Goal: Book appointment/travel/reservation

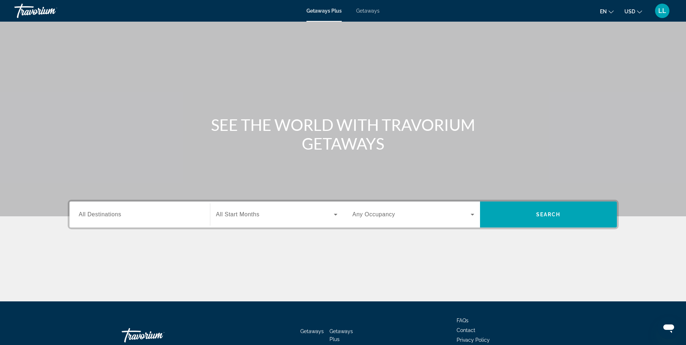
scroll to position [45, 0]
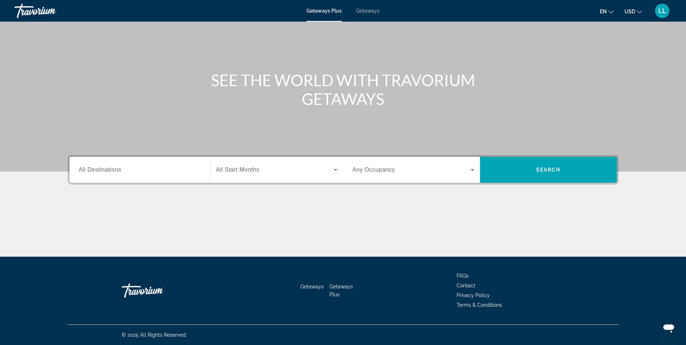
click at [641, 10] on icon "Change currency" at bounding box center [639, 11] width 5 height 5
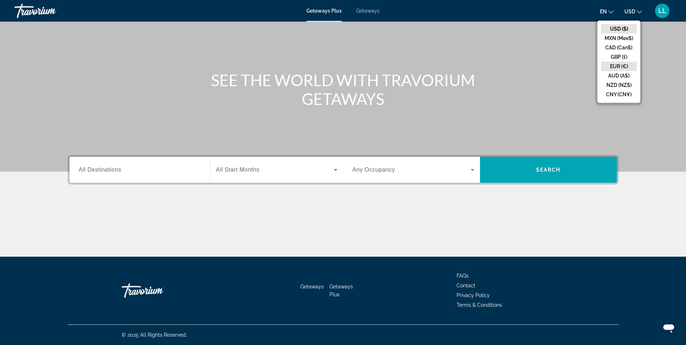
click at [627, 67] on button "EUR (€)" at bounding box center [619, 66] width 36 height 9
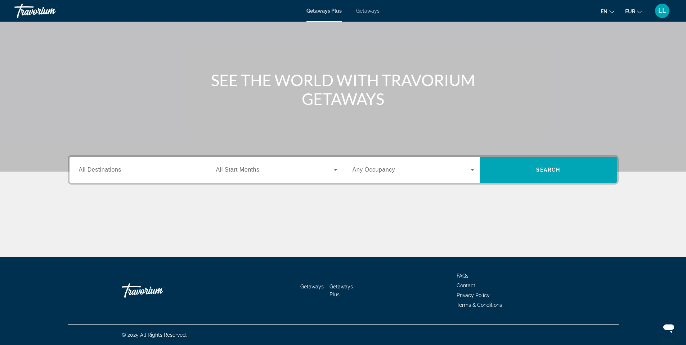
click at [609, 13] on button "en English Español Français Italiano Português русский" at bounding box center [608, 11] width 14 height 10
click at [600, 48] on button "Français" at bounding box center [593, 47] width 32 height 9
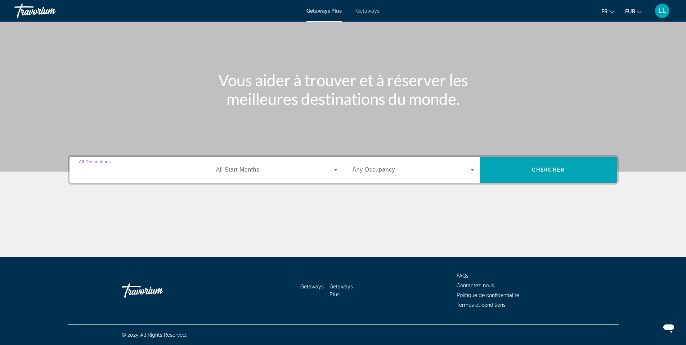
click at [130, 168] on input "Destination All Destinations" at bounding box center [140, 170] width 122 height 9
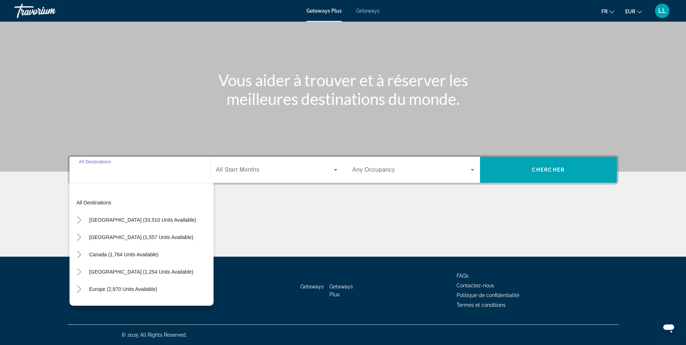
scroll to position [36, 0]
click at [82, 256] on icon "Toggle Europe (2,970 units available)" at bounding box center [79, 252] width 7 height 7
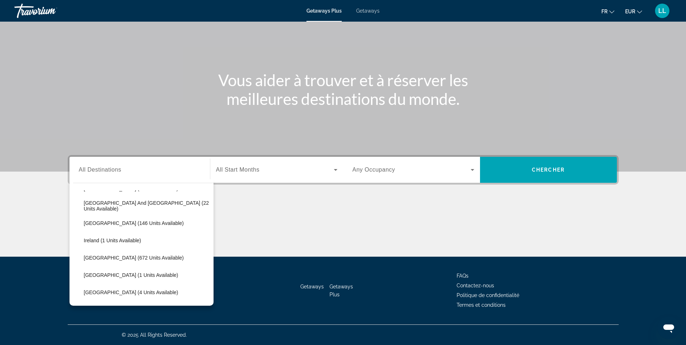
scroll to position [234, 0]
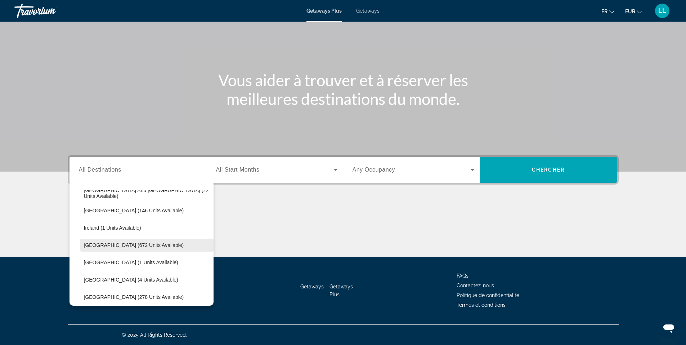
click at [86, 244] on span "[GEOGRAPHIC_DATA] (672 units available)" at bounding box center [134, 245] width 100 height 6
type input "**********"
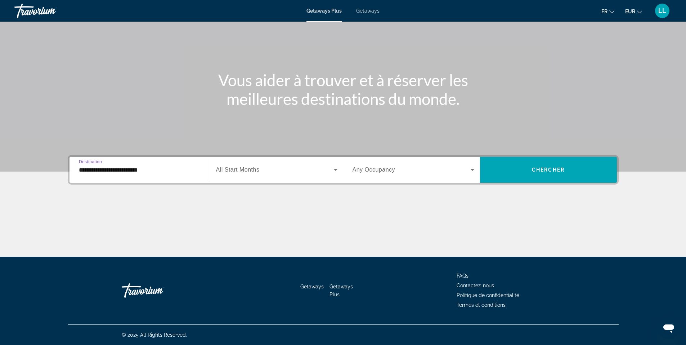
click at [335, 170] on icon "Search widget" at bounding box center [336, 170] width 4 height 2
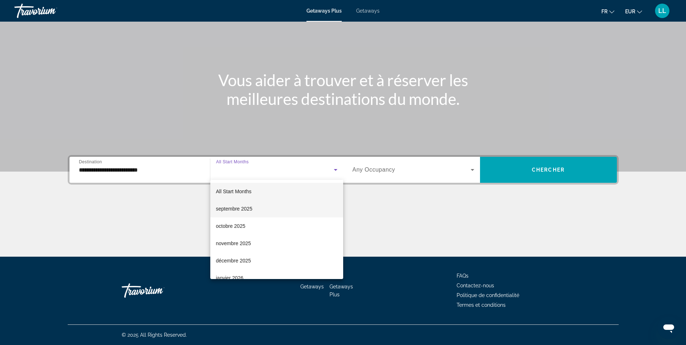
click at [266, 208] on mat-option "septembre 2025" at bounding box center [276, 208] width 133 height 17
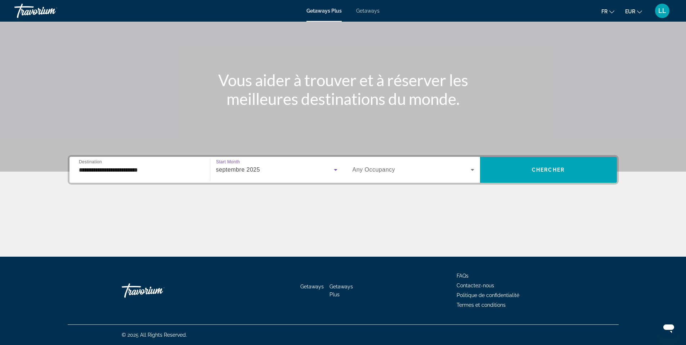
click at [472, 171] on icon "Search widget" at bounding box center [472, 169] width 9 height 9
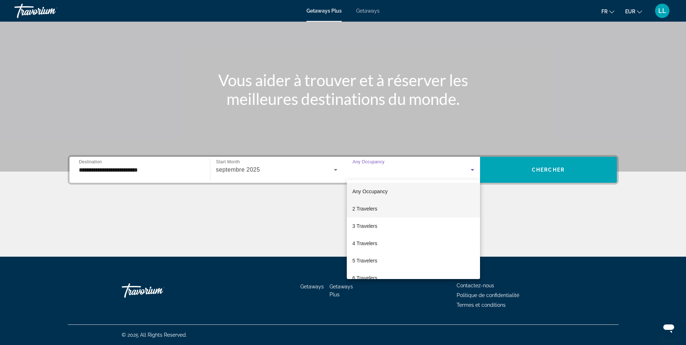
click at [361, 210] on span "2 Travelers" at bounding box center [365, 208] width 25 height 9
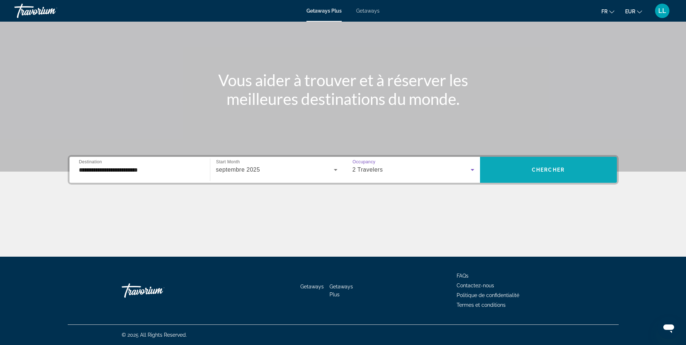
click at [554, 170] on span "Chercher" at bounding box center [548, 170] width 33 height 6
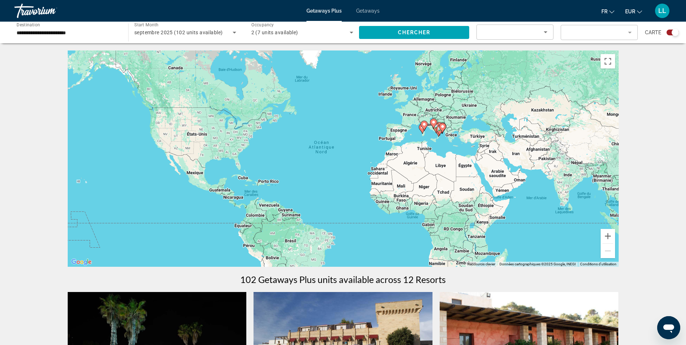
click at [547, 31] on icon "Sort by" at bounding box center [546, 32] width 9 height 9
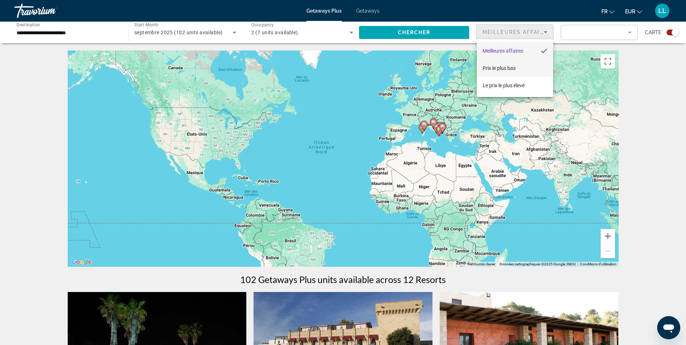
click at [511, 71] on span "Prix ​​le plus bas" at bounding box center [499, 68] width 33 height 6
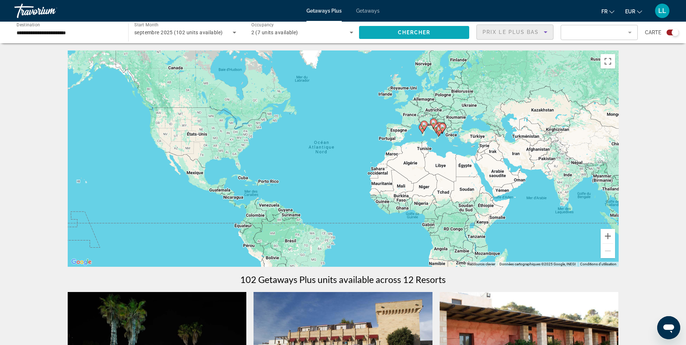
click at [448, 30] on span "Search widget" at bounding box center [414, 32] width 110 height 17
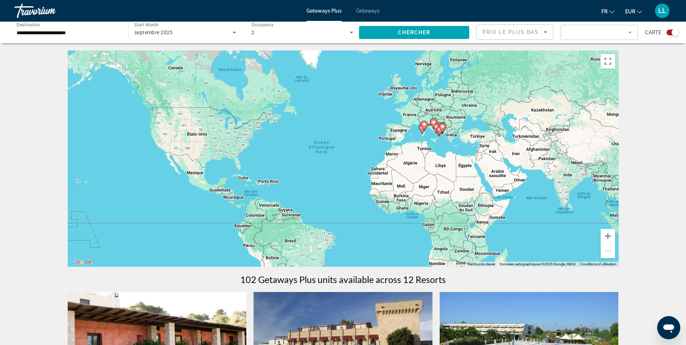
click at [367, 7] on div "Getaways Plus Getaways fr English Español Français Italiano Português русский E…" at bounding box center [343, 10] width 686 height 19
click at [366, 10] on span "Getaways" at bounding box center [367, 11] width 23 height 6
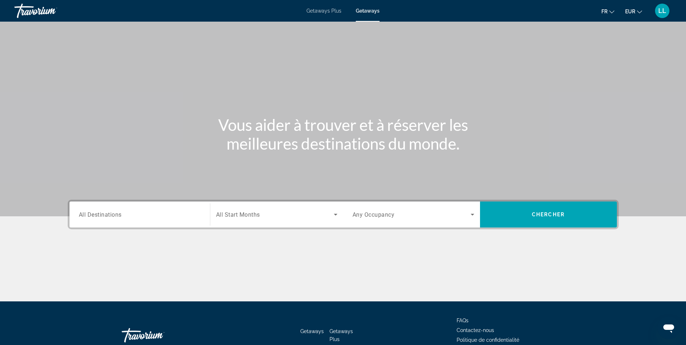
click at [144, 208] on div "Search widget" at bounding box center [140, 214] width 122 height 21
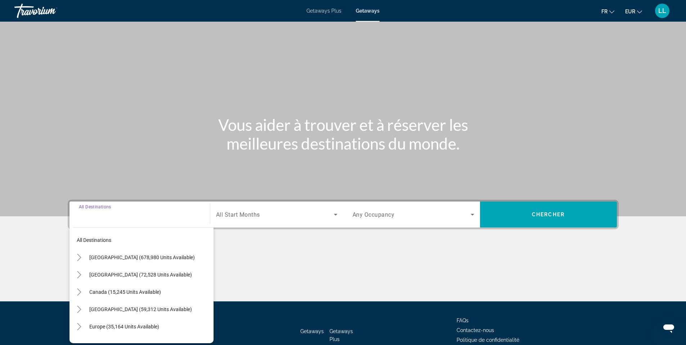
scroll to position [45, 0]
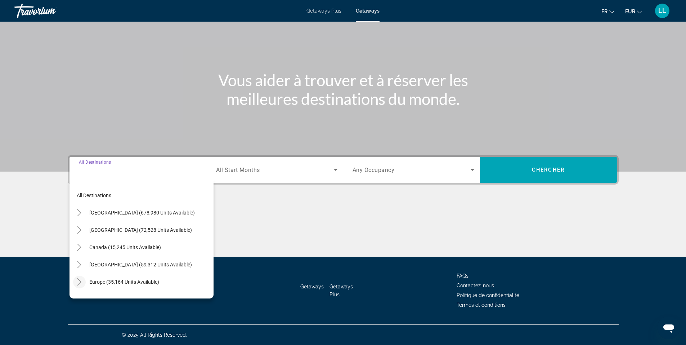
click at [81, 278] on icon "Toggle Europe (35,164 units available)" at bounding box center [79, 281] width 7 height 7
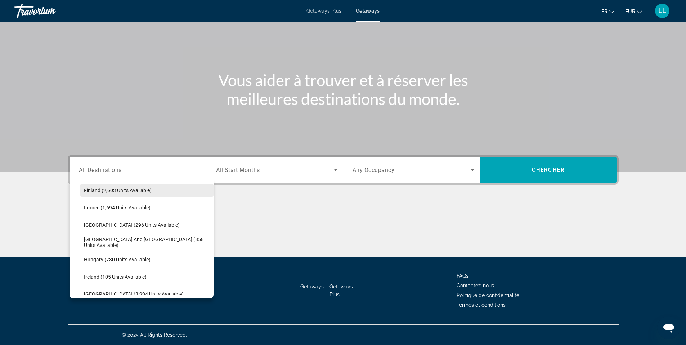
scroll to position [198, 0]
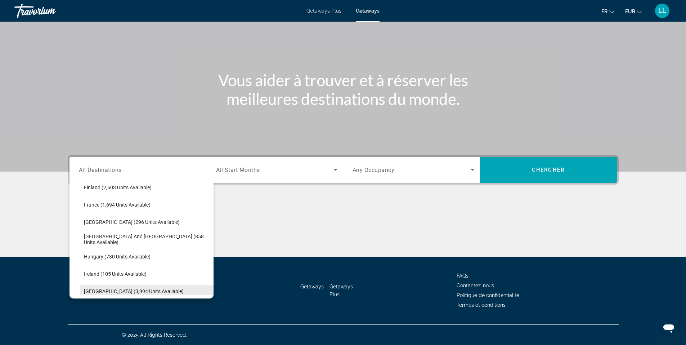
click at [98, 292] on span "[GEOGRAPHIC_DATA] (3,994 units available)" at bounding box center [134, 291] width 100 height 6
type input "**********"
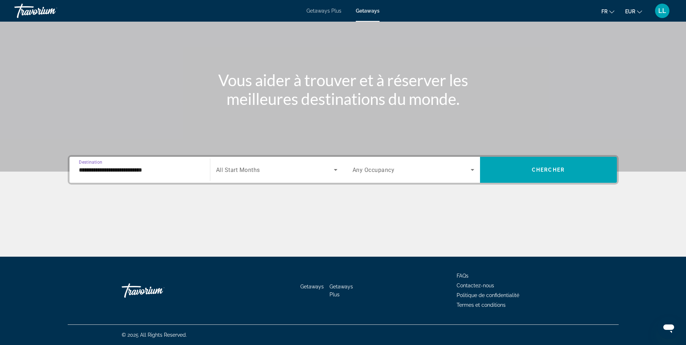
click at [272, 172] on span "Search widget" at bounding box center [275, 169] width 118 height 9
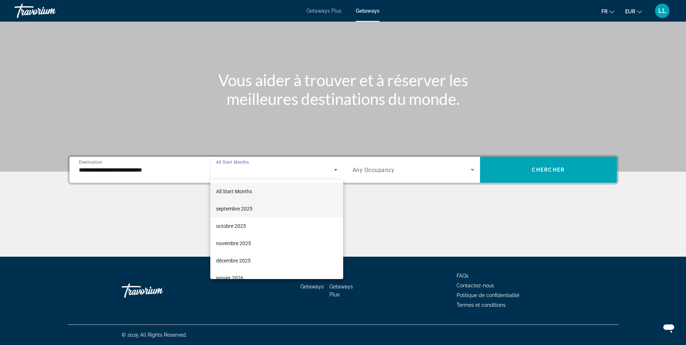
click at [242, 210] on span "septembre 2025" at bounding box center [234, 208] width 36 height 9
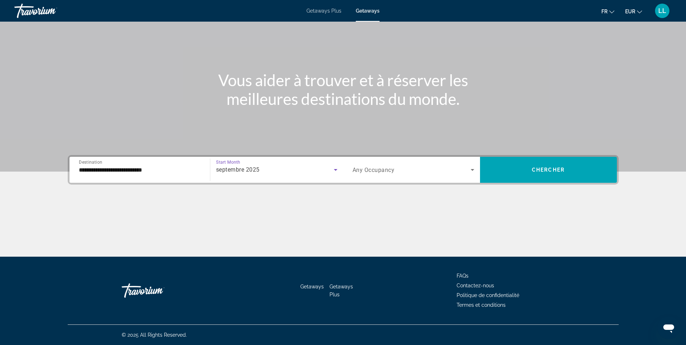
click at [381, 173] on span "Any Occupancy" at bounding box center [374, 169] width 42 height 7
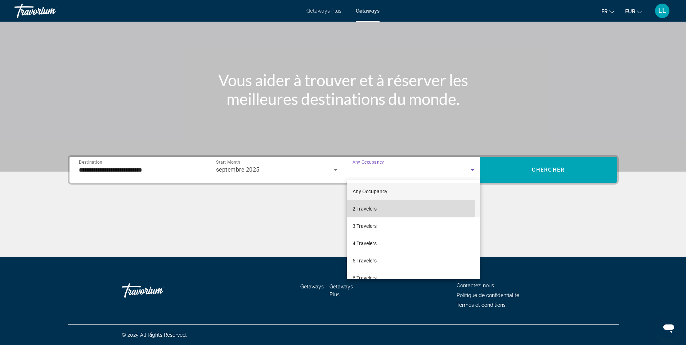
click at [365, 209] on span "2 Travelers" at bounding box center [365, 208] width 24 height 9
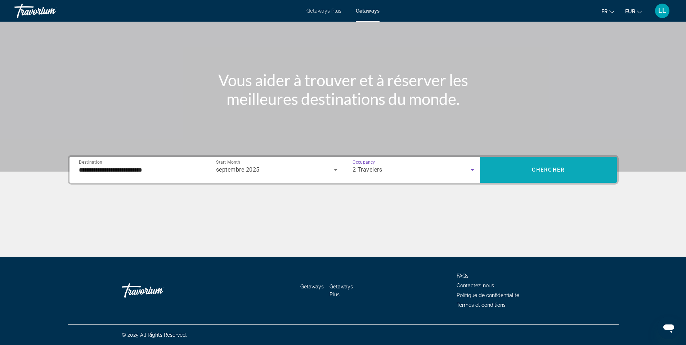
click at [521, 160] on span "Search widget" at bounding box center [548, 170] width 137 height 26
